Goal: Information Seeking & Learning: Learn about a topic

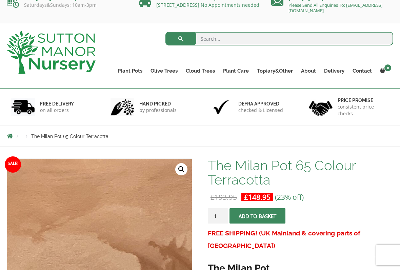
scroll to position [14, 0]
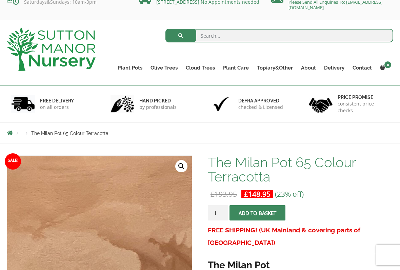
click at [137, 68] on link "Plant Pots" at bounding box center [130, 67] width 33 height 9
click at [0, 0] on link "Squares And Troughs" at bounding box center [0, 0] width 0 height 0
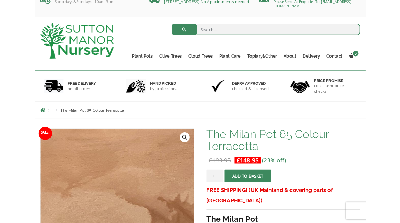
scroll to position [33, 0]
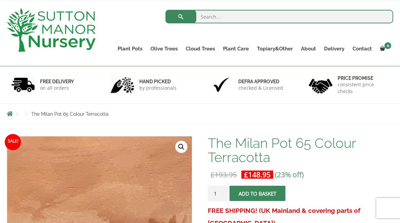
click at [0, 0] on link "Big Bell Pots" at bounding box center [0, 0] width 0 height 0
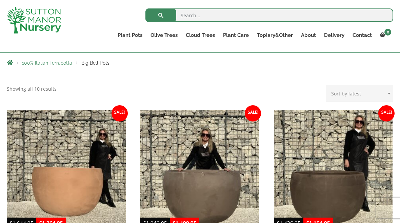
scroll to position [116, 0]
click at [0, 0] on link "Acers" at bounding box center [0, 0] width 0 height 0
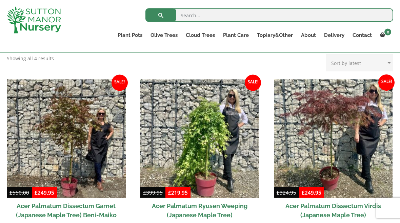
scroll to position [150, 0]
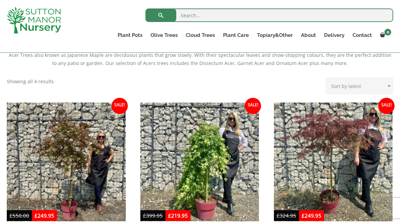
click at [317, 179] on img at bounding box center [333, 162] width 119 height 119
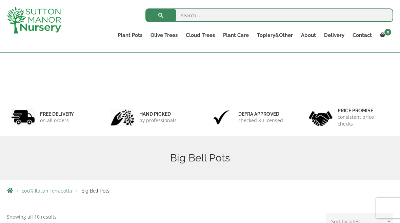
scroll to position [116, 0]
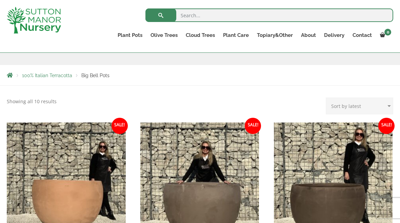
click at [0, 0] on link "The Sicilian Pots" at bounding box center [0, 0] width 0 height 0
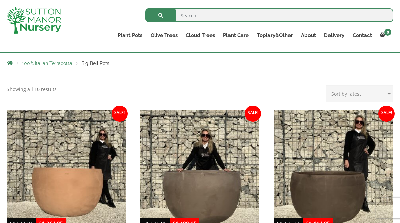
click at [0, 0] on link "The Amalfi Pots" at bounding box center [0, 0] width 0 height 0
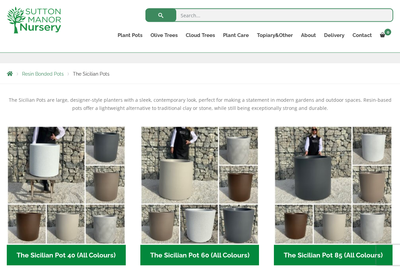
scroll to position [106, 0]
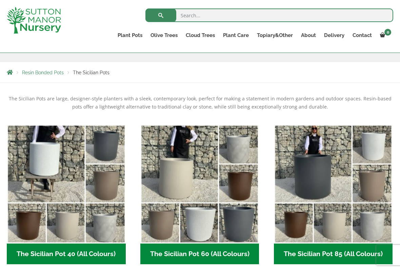
click at [46, 223] on h2 "The Sicilian Pot 40 (All Colours) (6)" at bounding box center [66, 253] width 119 height 21
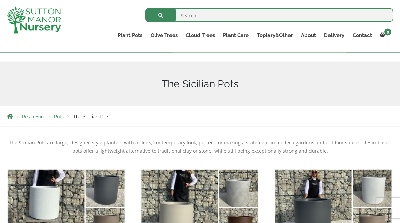
scroll to position [0, 0]
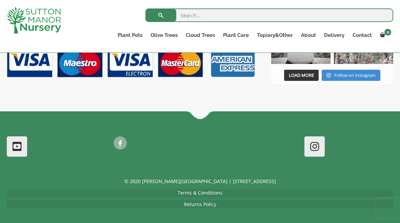
scroll to position [908, 0]
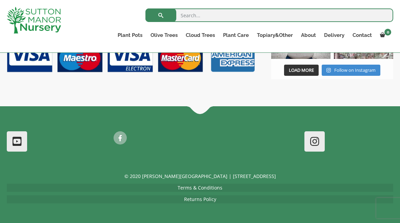
click at [0, 0] on link "The Como Cube Pots 45 (All Colours)" at bounding box center [0, 0] width 0 height 0
click at [12, 223] on div "© 2020 [PERSON_NAME][GEOGRAPHIC_DATA] | [STREET_ADDRESS] Terms & Conditions Ret…" at bounding box center [200, 198] width 400 height 51
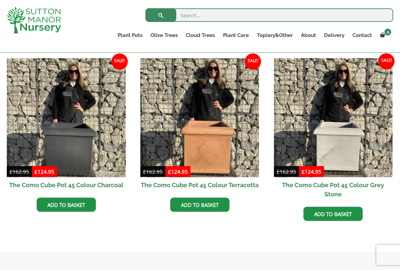
scroll to position [198, 0]
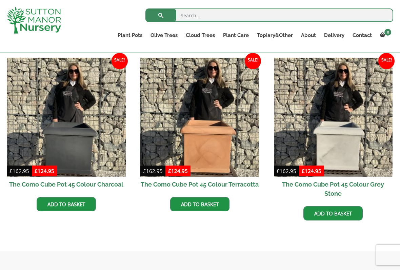
click at [347, 152] on img at bounding box center [333, 117] width 119 height 119
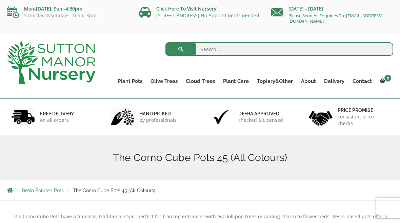
scroll to position [217, 0]
